Goal: Communication & Community: Ask a question

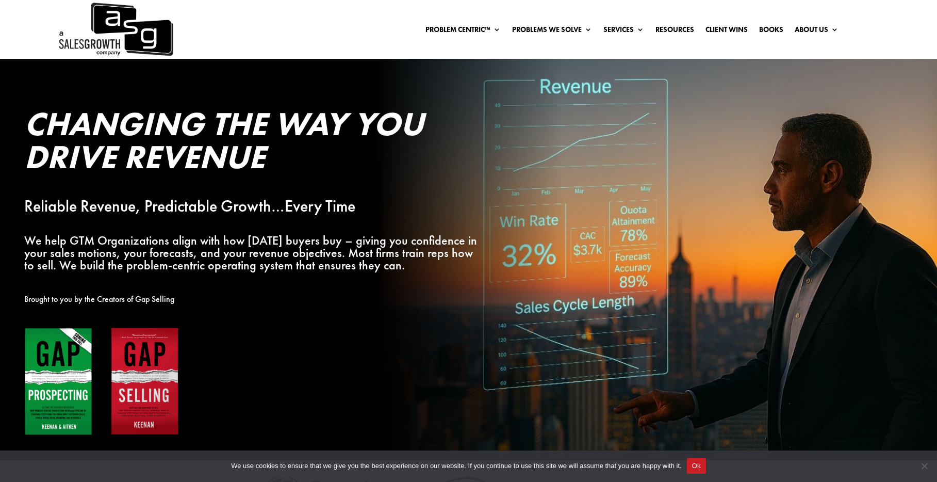
scroll to position [2, 0]
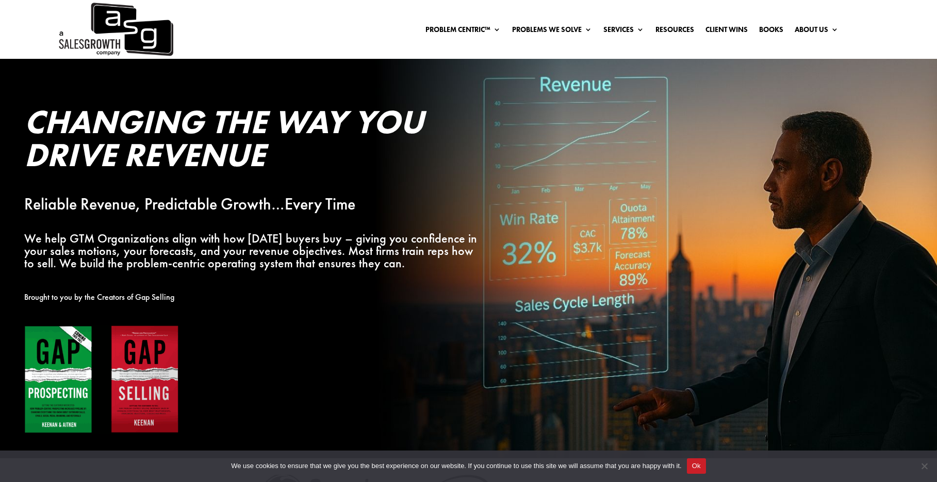
click at [813, 27] on link "About Us" at bounding box center [817, 29] width 44 height 11
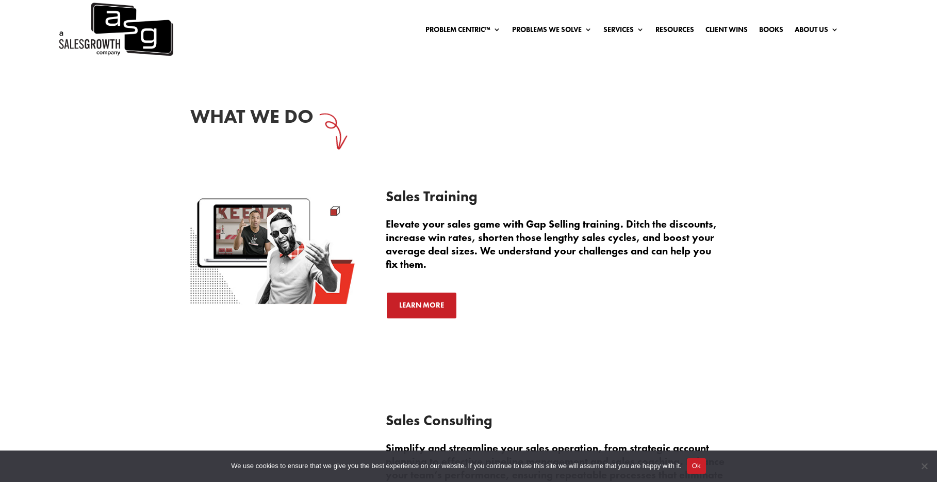
scroll to position [1388, 0]
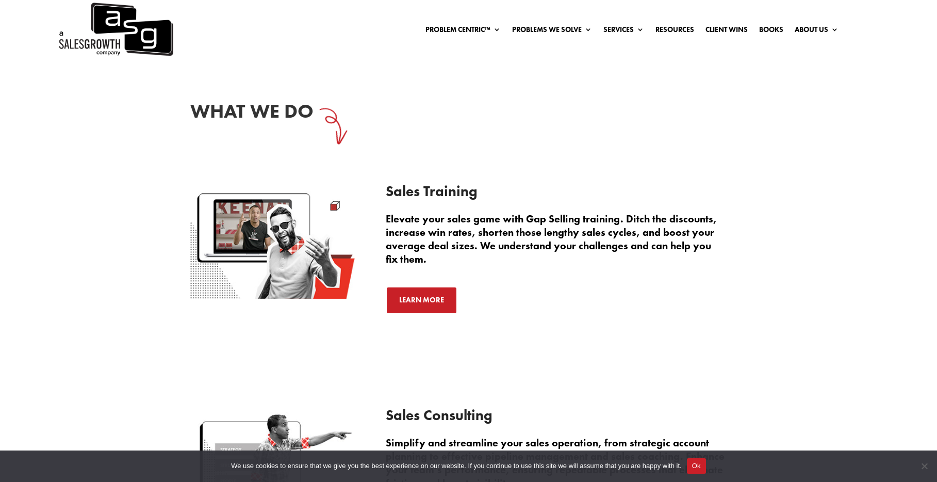
click at [149, 39] on img at bounding box center [115, 29] width 116 height 59
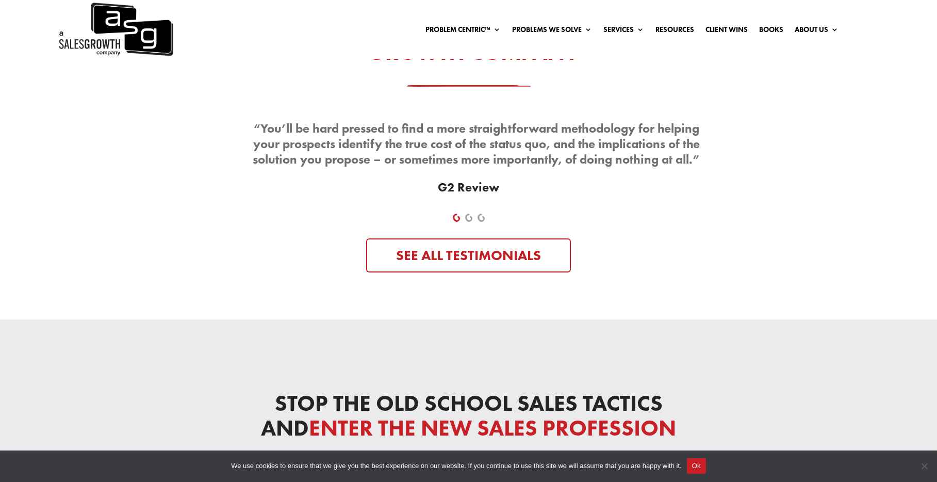
scroll to position [3448, 0]
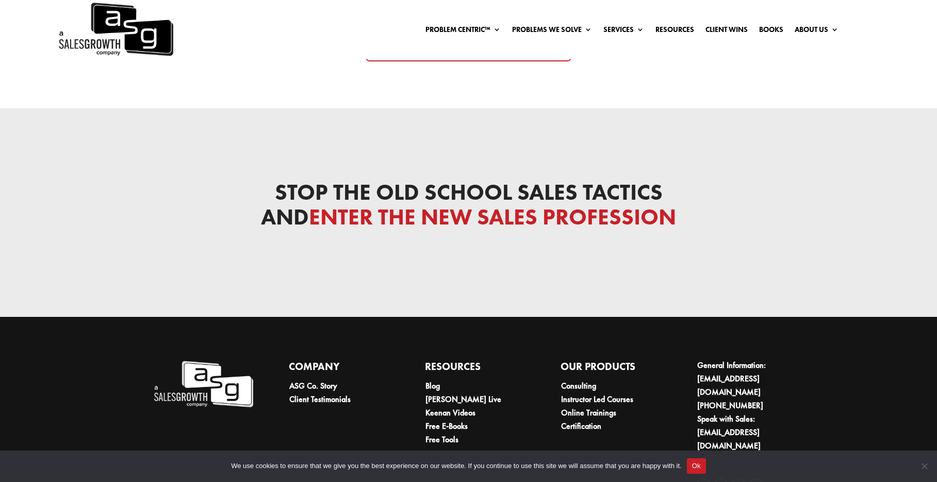
click at [704, 466] on button "Ok" at bounding box center [696, 465] width 19 height 15
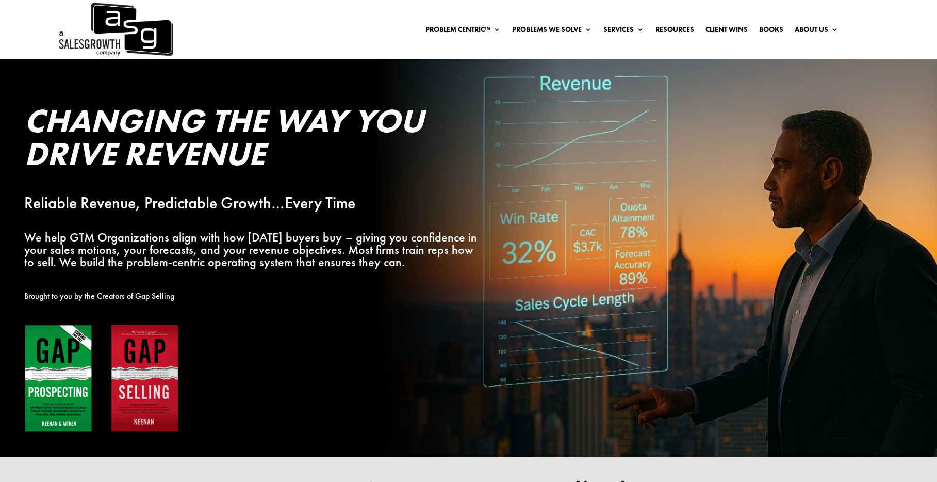
scroll to position [0, 0]
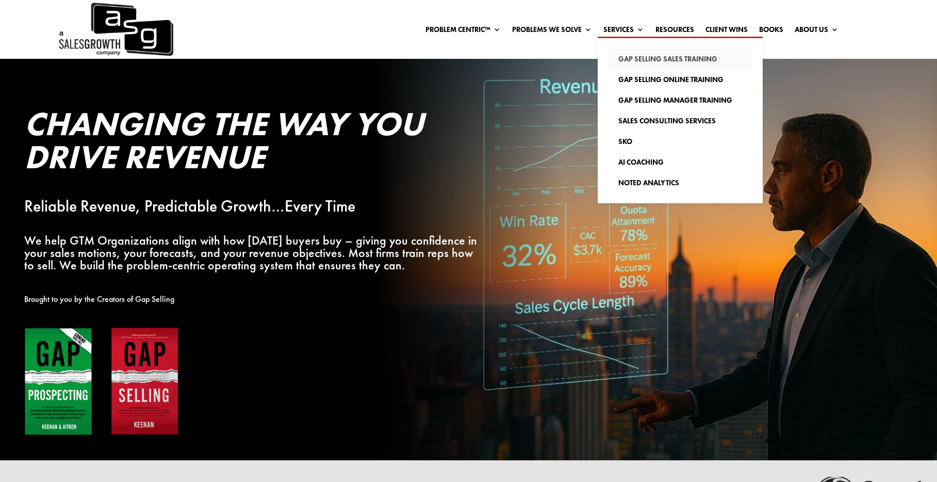
click at [629, 57] on link "Gap Selling Sales Training" at bounding box center [680, 58] width 144 height 21
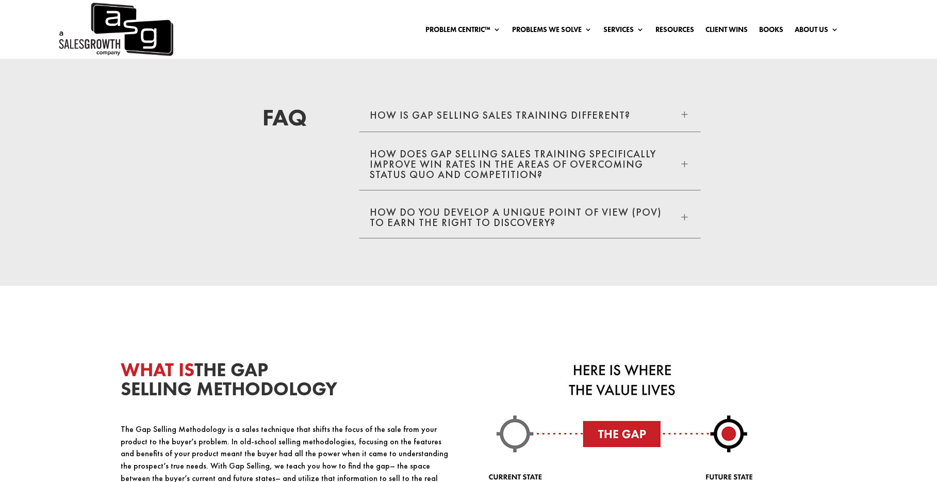
scroll to position [2161, 0]
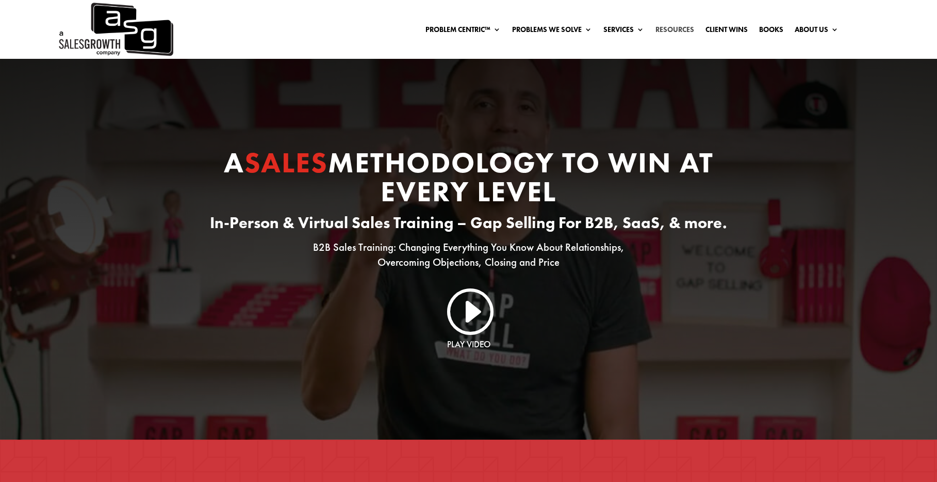
click at [673, 30] on link "Resources" at bounding box center [675, 31] width 39 height 11
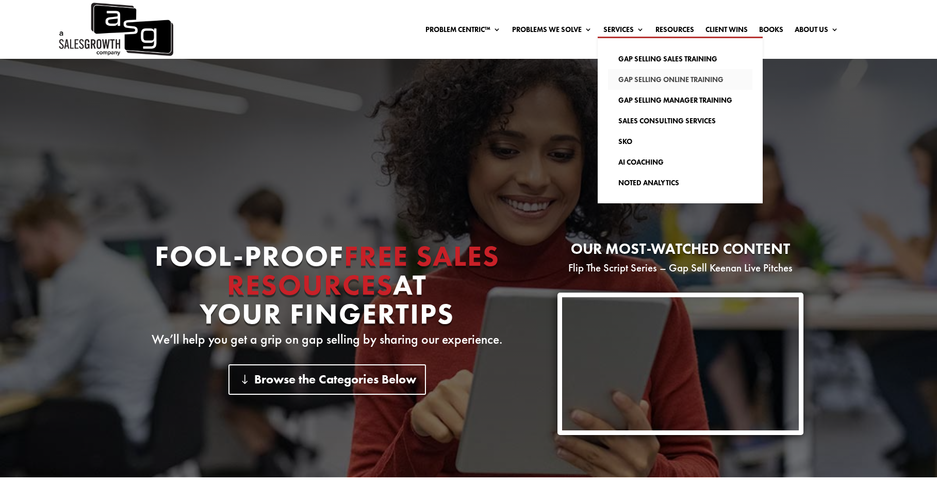
click at [636, 78] on link "Gap Selling Online Training" at bounding box center [680, 79] width 144 height 21
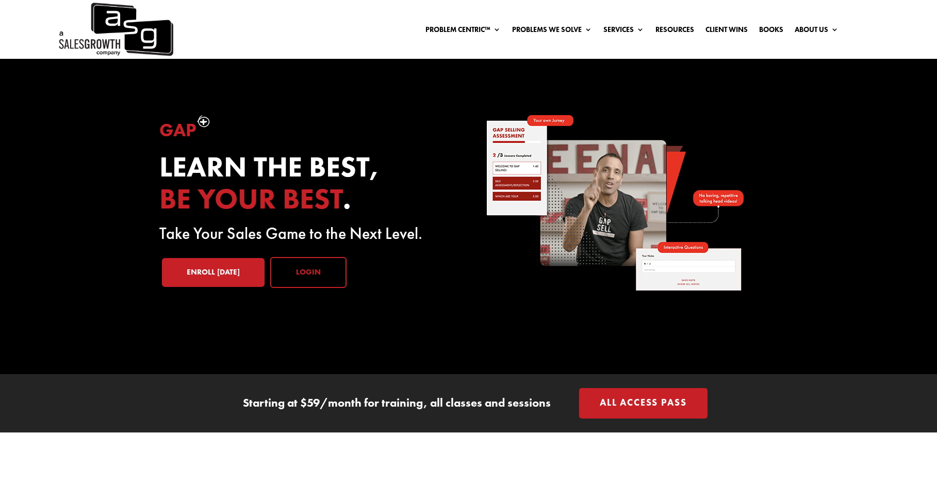
click at [305, 277] on link "Login" at bounding box center [308, 272] width 76 height 31
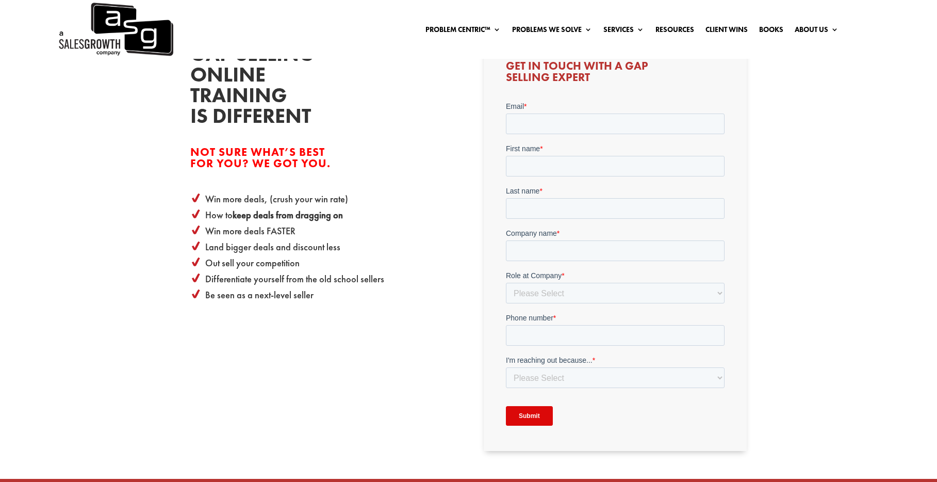
scroll to position [340, 0]
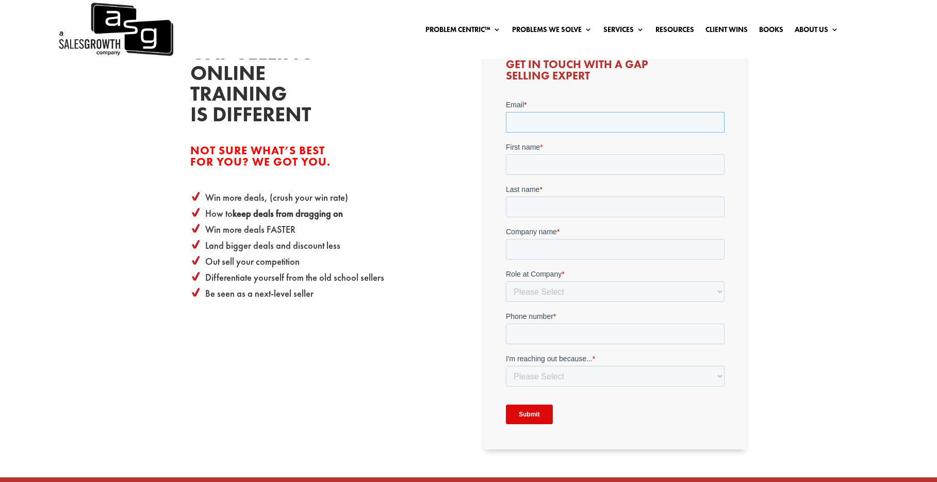
click at [581, 120] on input "Email *" at bounding box center [615, 121] width 219 height 21
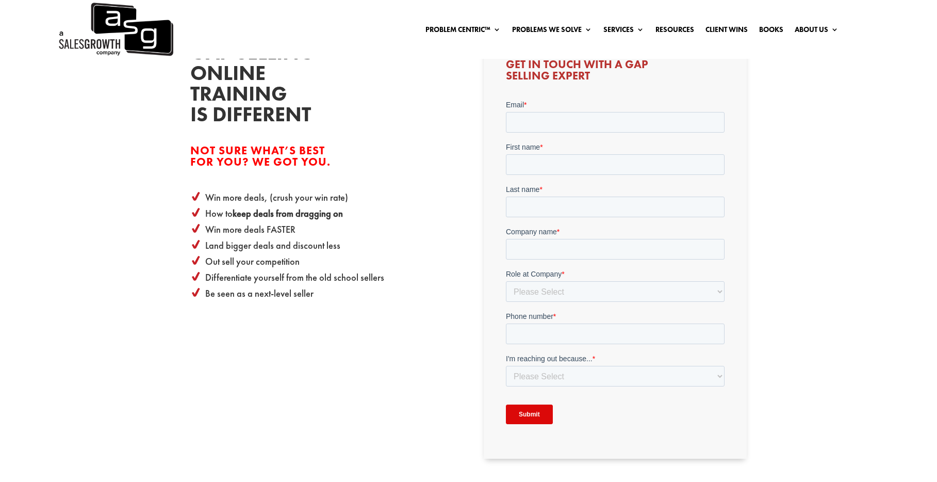
drag, startPoint x: 811, startPoint y: 89, endPoint x: 812, endPoint y: 45, distance: 43.9
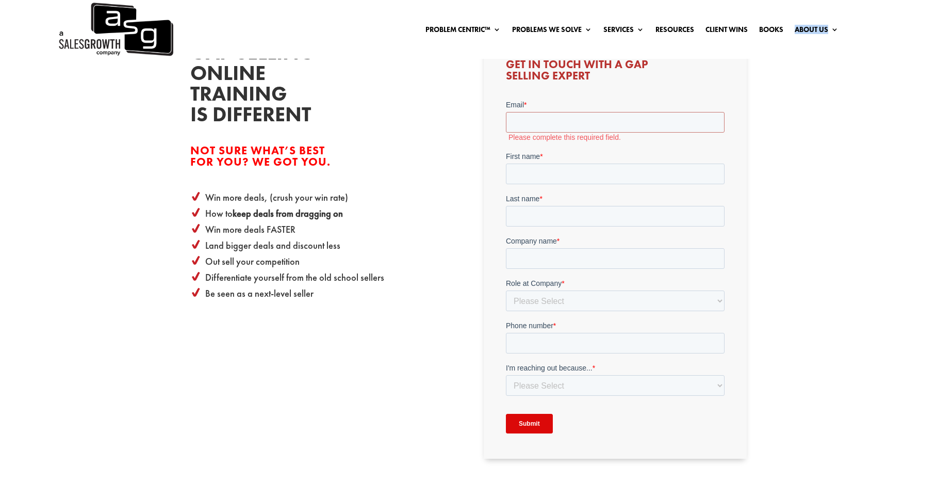
drag, startPoint x: 851, startPoint y: 31, endPoint x: 855, endPoint y: 7, distance: 24.6
click at [853, 17] on div "Problem Centric™ Problem Centric™ OS Problem Identification Chart Gap Selling T…" at bounding box center [468, 29] width 937 height 59
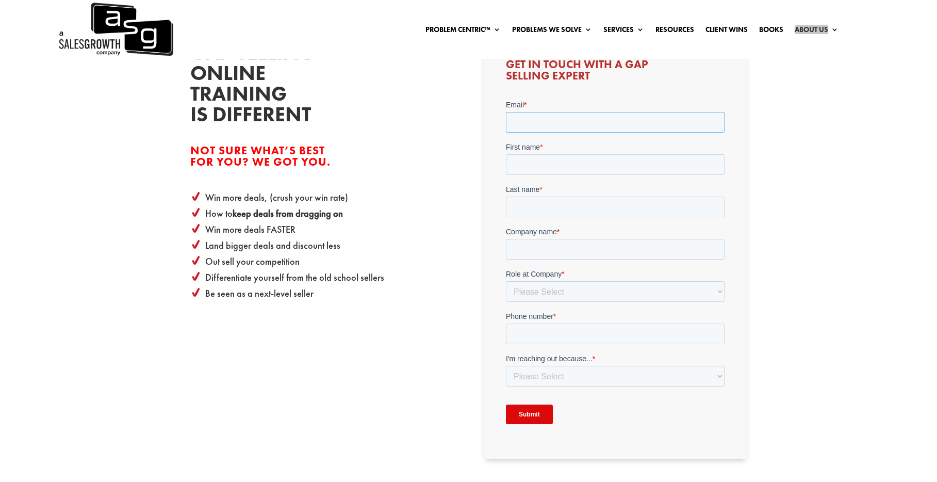
click at [551, 120] on input "Email *" at bounding box center [615, 121] width 219 height 21
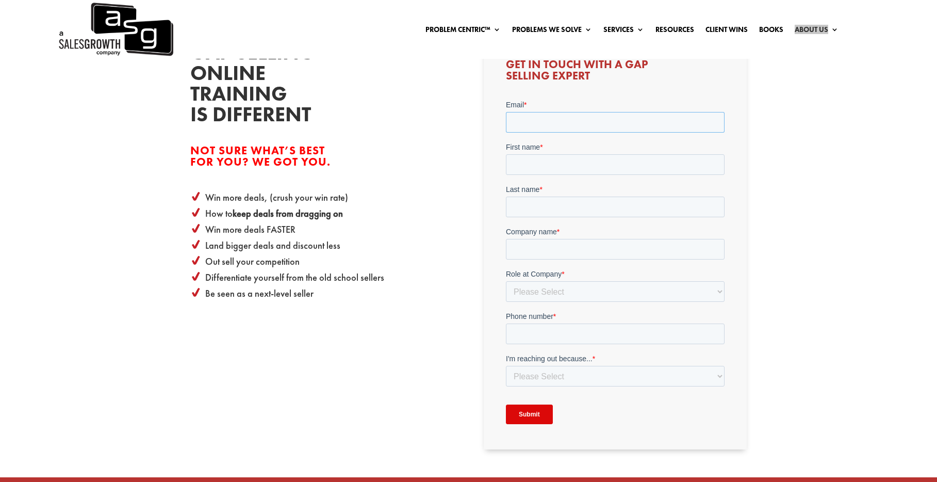
paste input "[PERSON_NAME][EMAIL_ADDRESS]"
type input "[PERSON_NAME][EMAIL_ADDRESS]"
click at [535, 175] on form "Email * [PERSON_NAME][EMAIL_ADDRESS] First name * Last name * Company name * Ro…" at bounding box center [615, 265] width 219 height 333
click at [531, 167] on input "First name *" at bounding box center [615, 164] width 219 height 21
type input "[PERSON_NAME]"
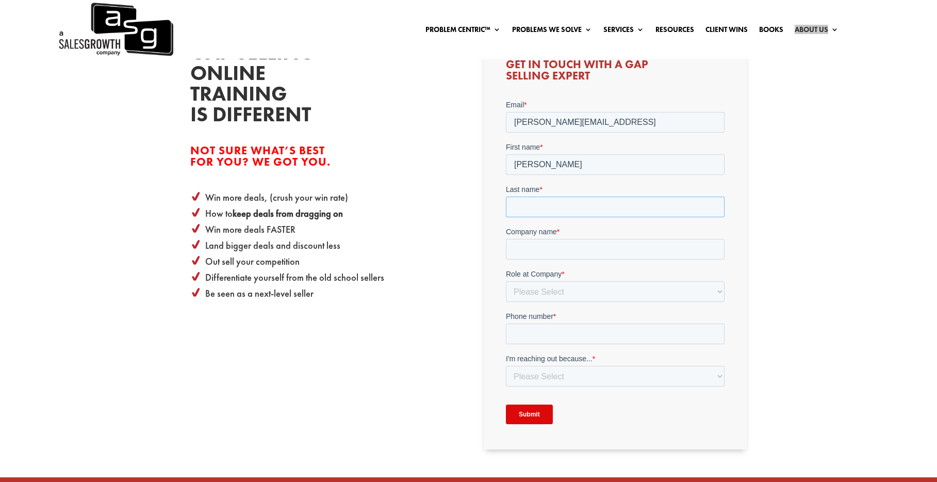
click at [547, 214] on input "Last name *" at bounding box center [615, 206] width 219 height 21
type input "[PERSON_NAME]"
click at [556, 251] on input "Company name *" at bounding box center [615, 248] width 219 height 21
type input "Jaxx Technologies Inc."
click at [574, 292] on select "Please Select C-Level (CRO, CSO, etc) Senior Leadership (VP of Sales, VP of Ena…" at bounding box center [615, 291] width 219 height 21
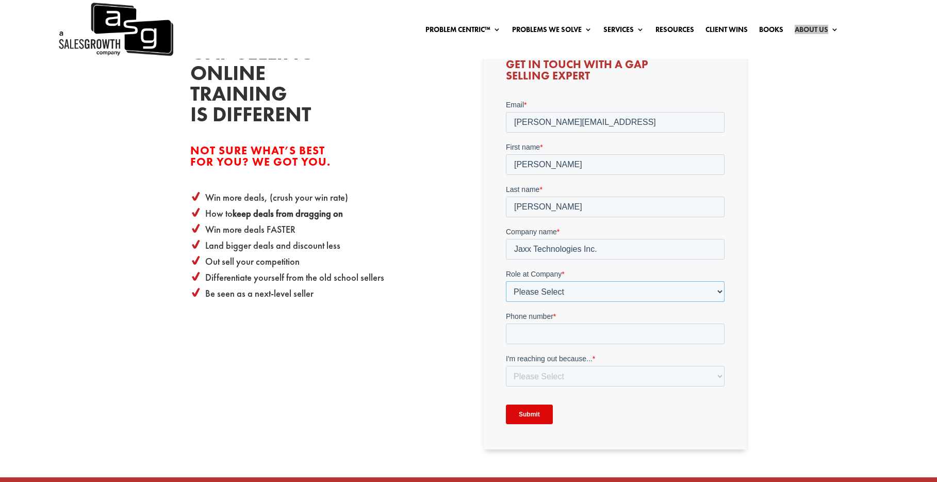
select select "C-Level (CRO, CSO, etc)"
click at [506, 281] on select "Please Select C-Level (CRO, CSO, etc) Senior Leadership (VP of Sales, VP of Ena…" at bounding box center [615, 291] width 219 height 21
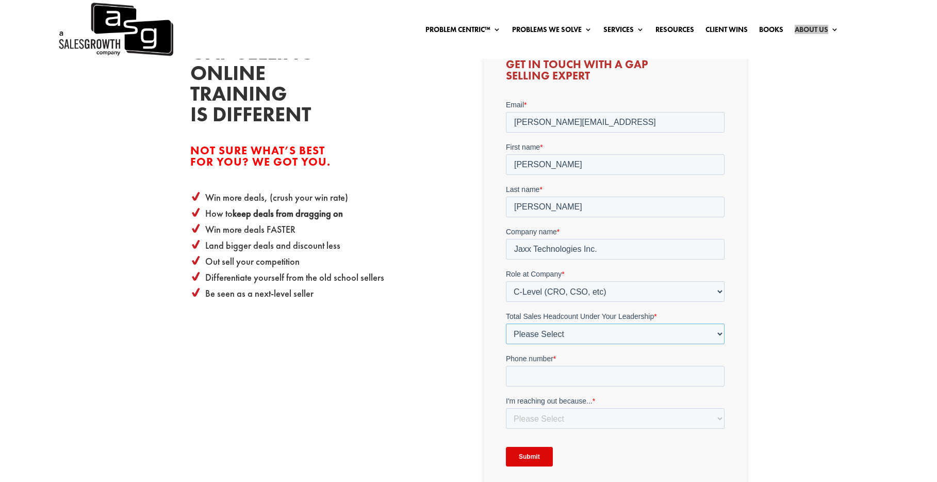
click at [551, 329] on select "Please Select Just Me 1-9 [PHONE_NUMBER] [PHONE_NUMBER]+" at bounding box center [615, 333] width 219 height 21
select select "1-9"
click at [506, 323] on select "Please Select Just Me 1-9 [PHONE_NUMBER] [PHONE_NUMBER]+" at bounding box center [615, 333] width 219 height 21
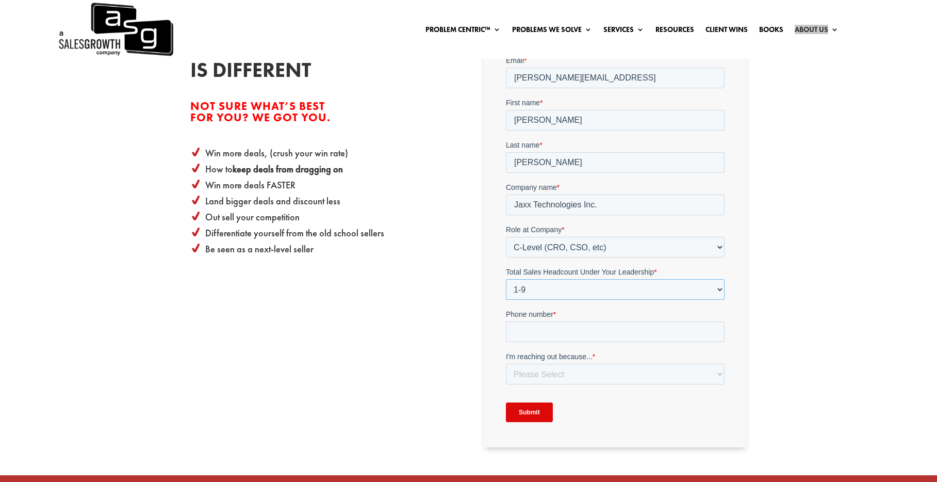
scroll to position [388, 0]
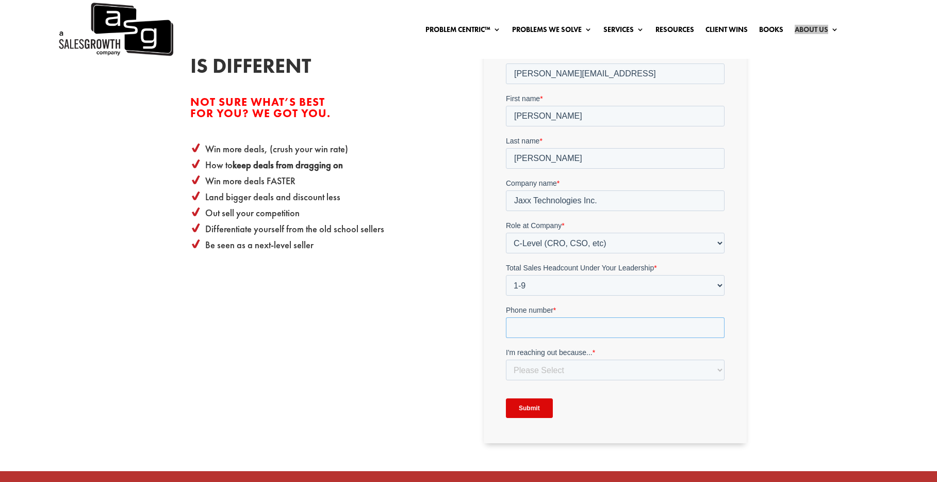
click at [541, 325] on input "Phone number *" at bounding box center [615, 327] width 219 height 21
type input "16509335502"
click at [564, 370] on select "Please Select I am inquiring about setting my team up on Gap Selling Online Tra…" at bounding box center [615, 369] width 219 height 21
select select "I am already a member and have a question about my Gap Selling Online Training"
click at [506, 359] on select "Please Select I am inquiring about setting my team up on Gap Selling Online Tra…" at bounding box center [615, 369] width 219 height 21
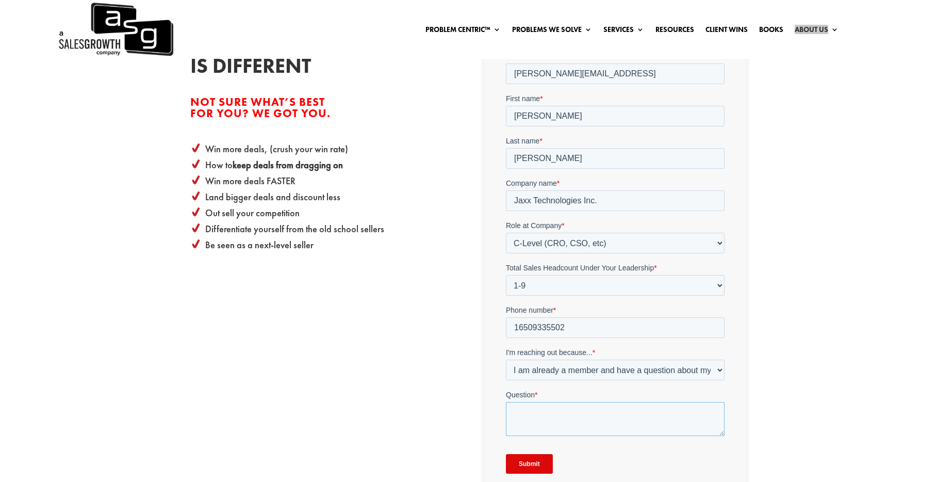
click at [536, 415] on textarea "Question *" at bounding box center [615, 418] width 219 height 34
drag, startPoint x: 522, startPoint y: 464, endPoint x: 601, endPoint y: 428, distance: 86.1
click at [594, 428] on form "Email * [PERSON_NAME][EMAIL_ADDRESS] First name * [PERSON_NAME] Last name * [PE…" at bounding box center [615, 266] width 219 height 431
click at [638, 413] on textarea "Please cancel my subscription asap. Thanks." at bounding box center [615, 418] width 219 height 34
click at [629, 414] on textarea "Please cancel my subscription asap. Thanks." at bounding box center [615, 418] width 219 height 34
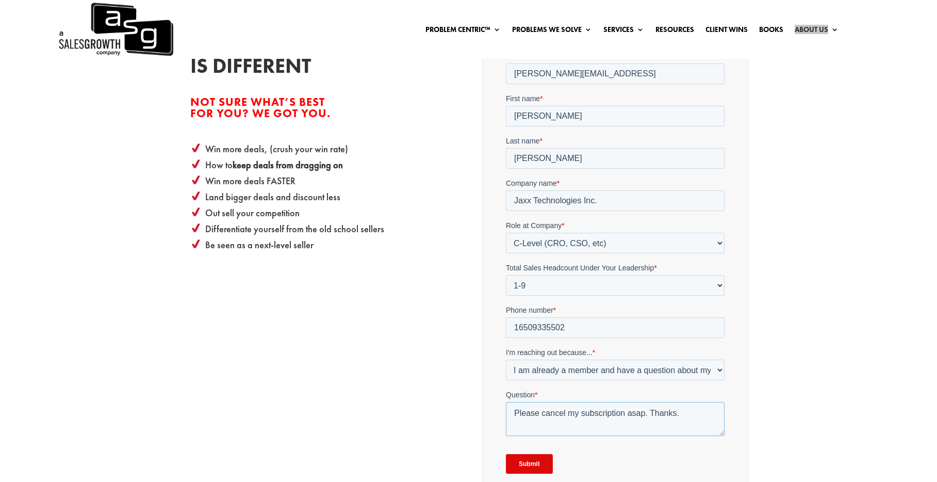
drag, startPoint x: 645, startPoint y: 415, endPoint x: 647, endPoint y: 427, distance: 12.6
click at [645, 415] on textarea "Please cancel my subscription asap. Thanks." at bounding box center [615, 418] width 219 height 34
type textarea "Please cancel my subscription asap and confirm. Thanks."
click at [541, 462] on input "Submit" at bounding box center [529, 464] width 47 height 20
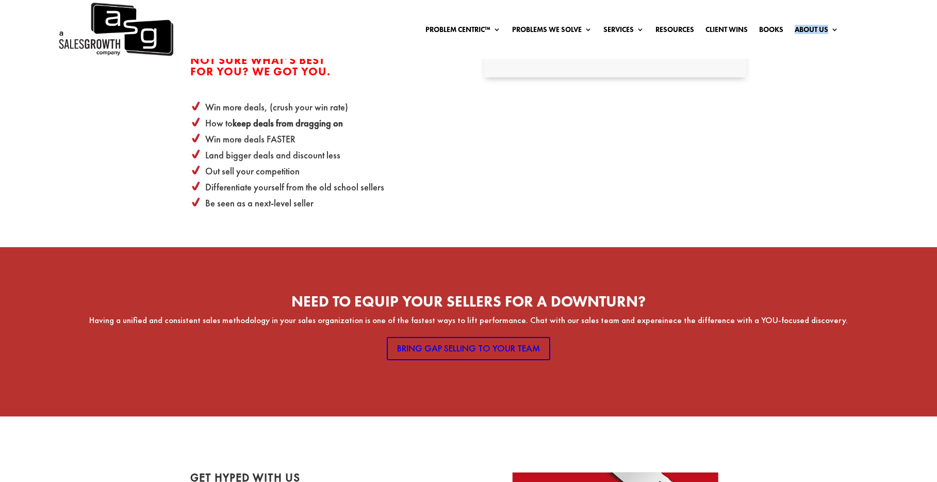
scroll to position [431, 0]
